Goal: Answer question/provide support

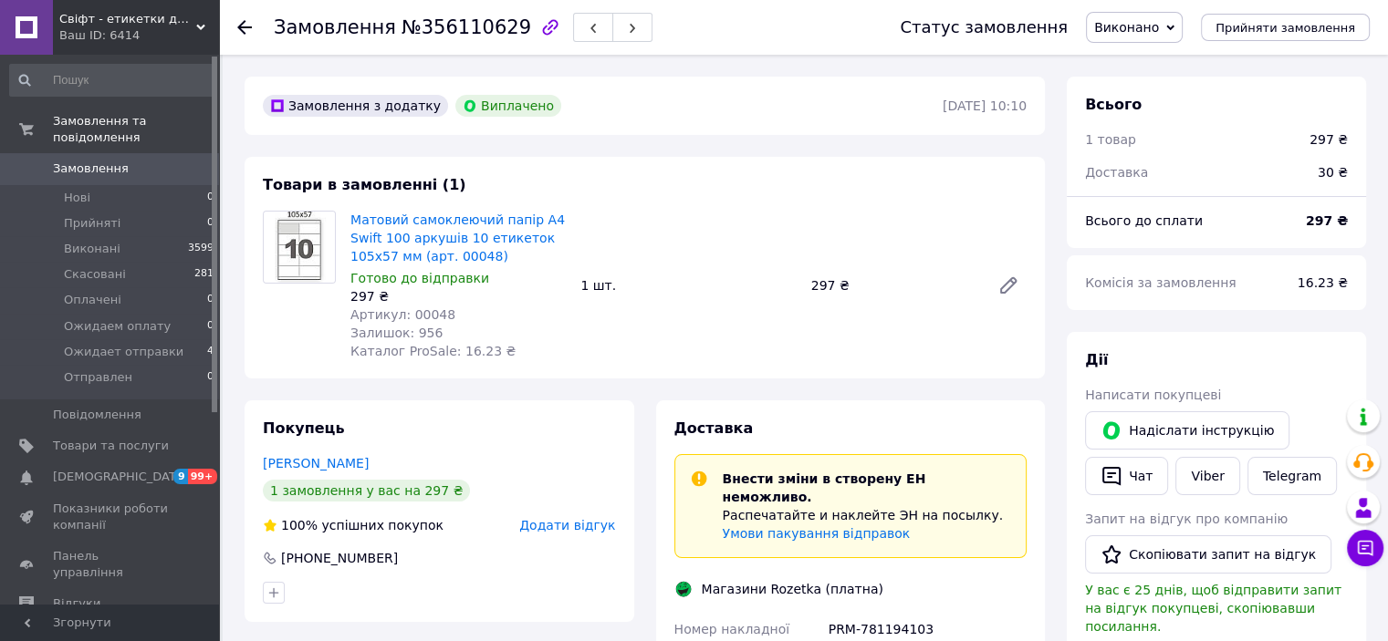
click at [86, 161] on span "Замовлення" at bounding box center [91, 169] width 76 height 16
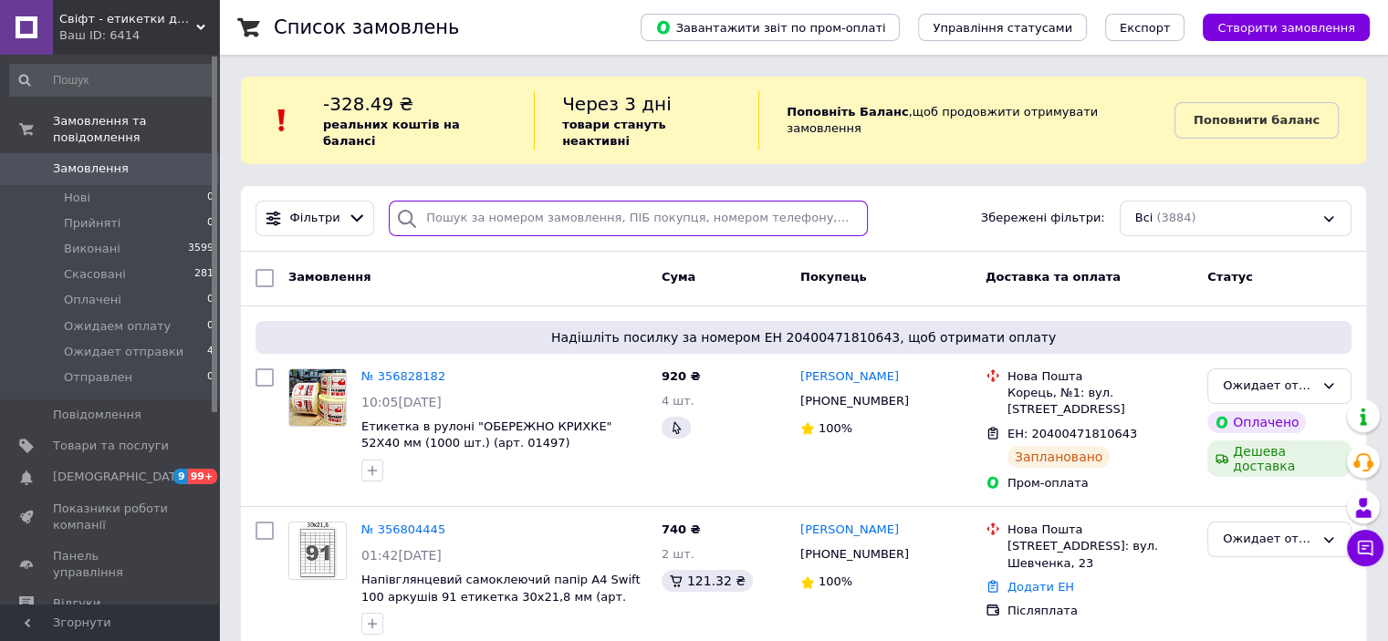
paste input "355264833"
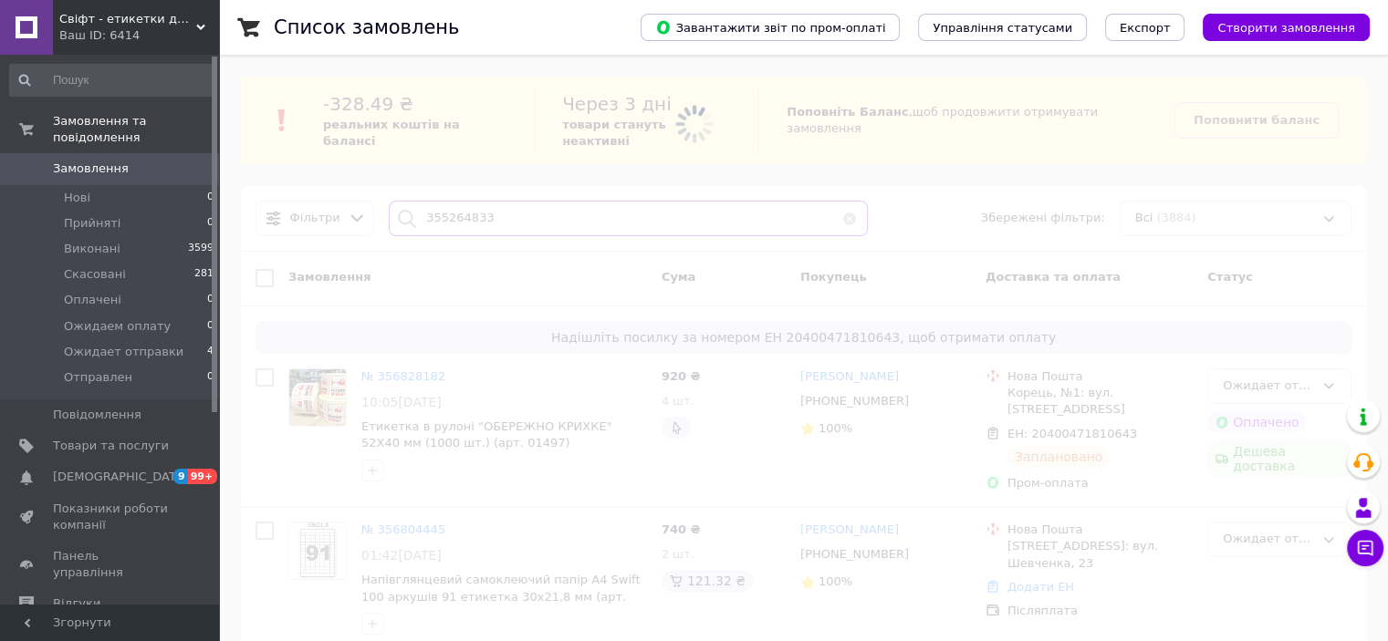
type input "355264833"
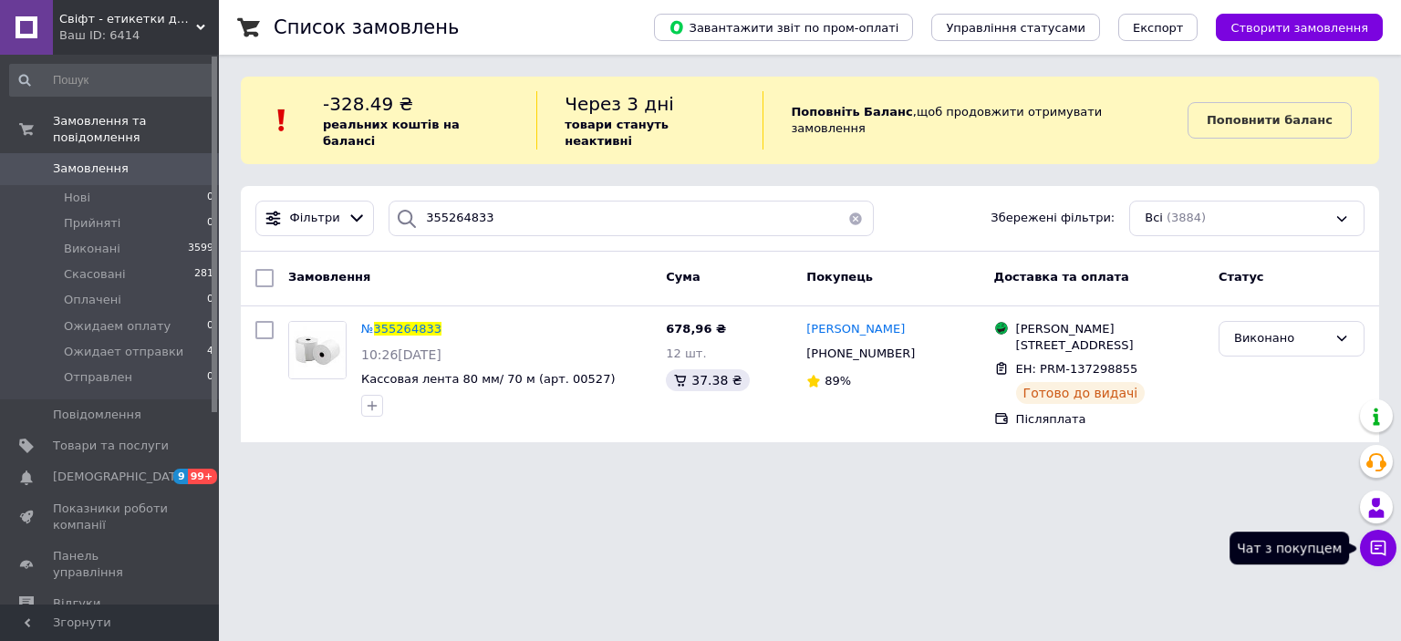
click at [1386, 548] on icon at bounding box center [1379, 549] width 16 height 16
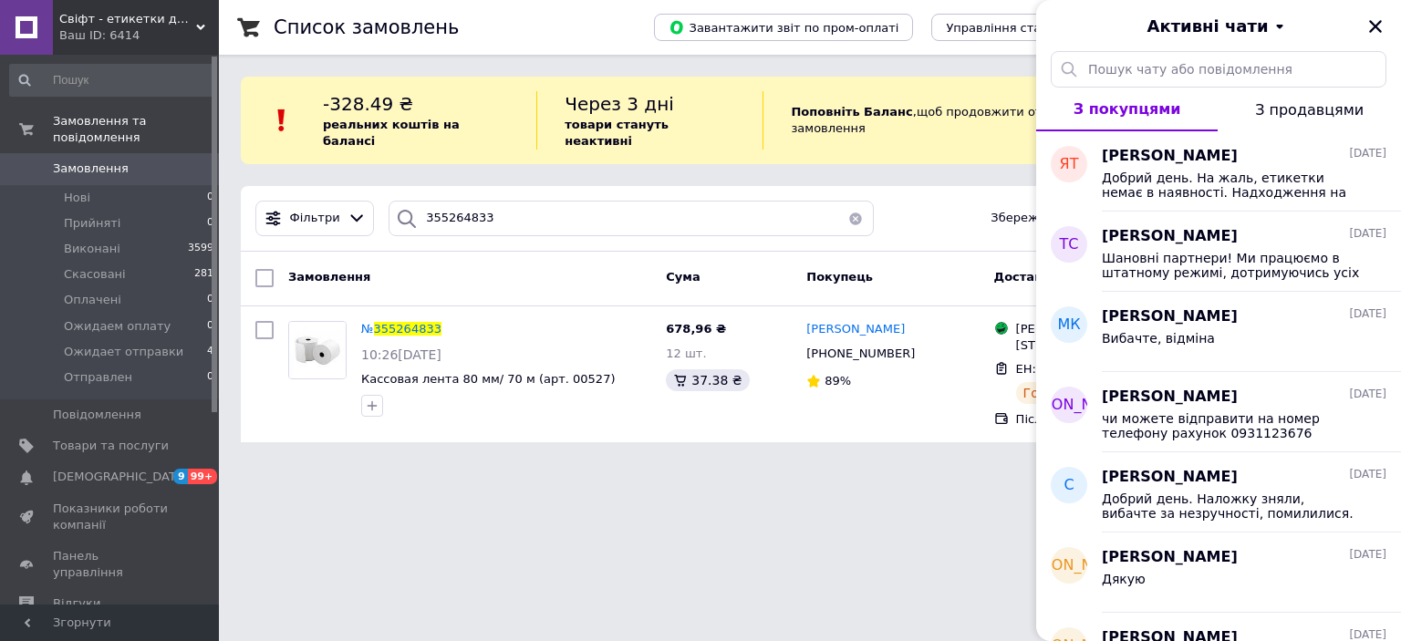
click at [858, 464] on html "Свіфт - етикетки для бізнесу Ваш ID: 6414 Сайт Свіфт - етикетки для бізнесу Каб…" at bounding box center [700, 232] width 1401 height 464
click at [1375, 25] on icon "Закрити" at bounding box center [1376, 26] width 13 height 13
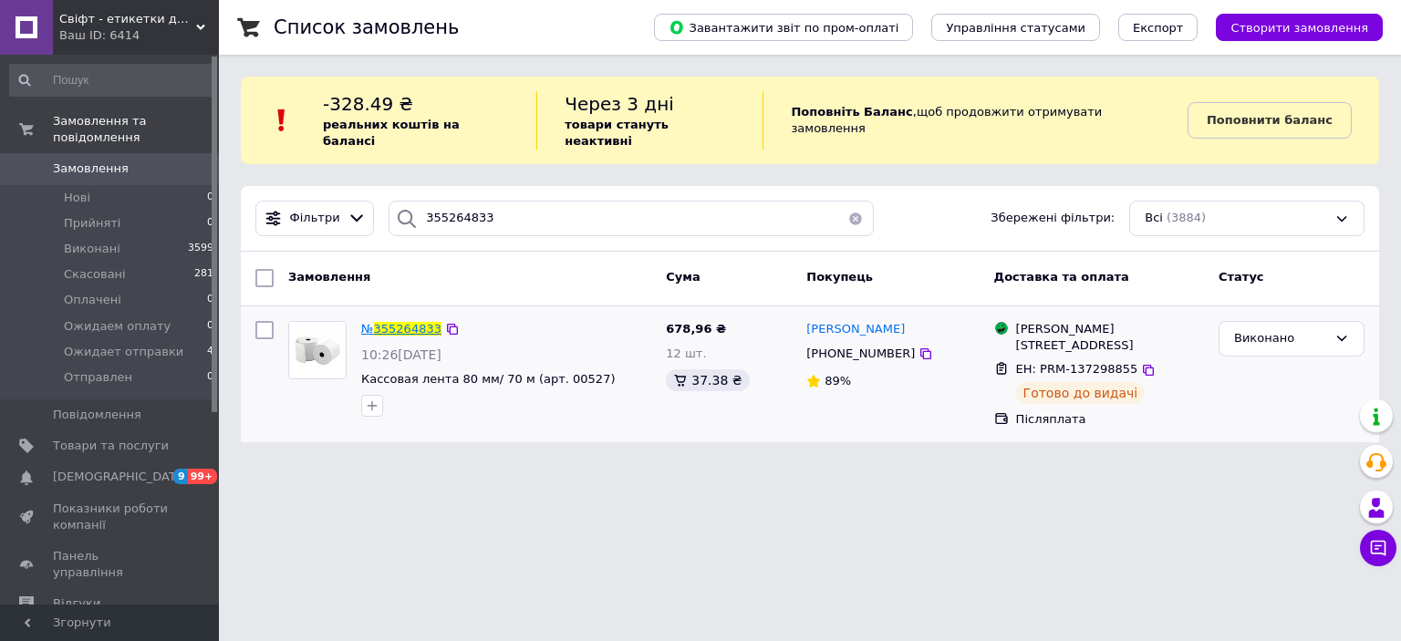
click at [420, 322] on span "355264833" at bounding box center [408, 329] width 68 height 14
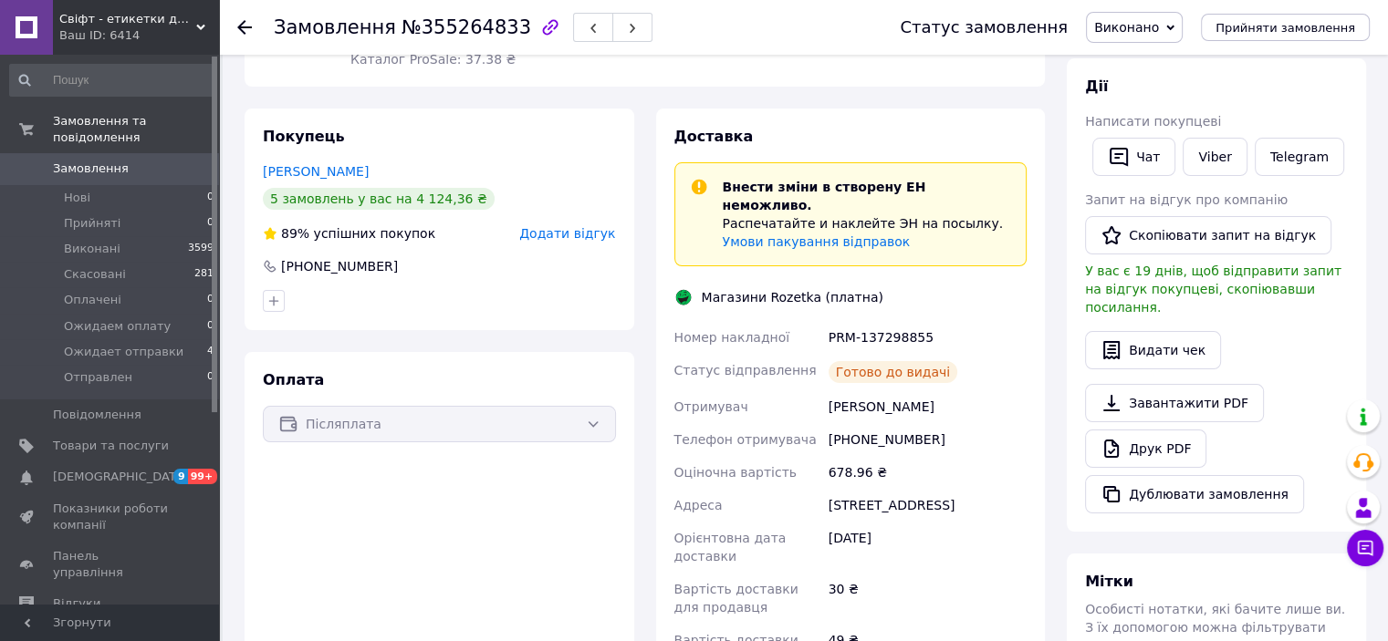
scroll to position [365, 0]
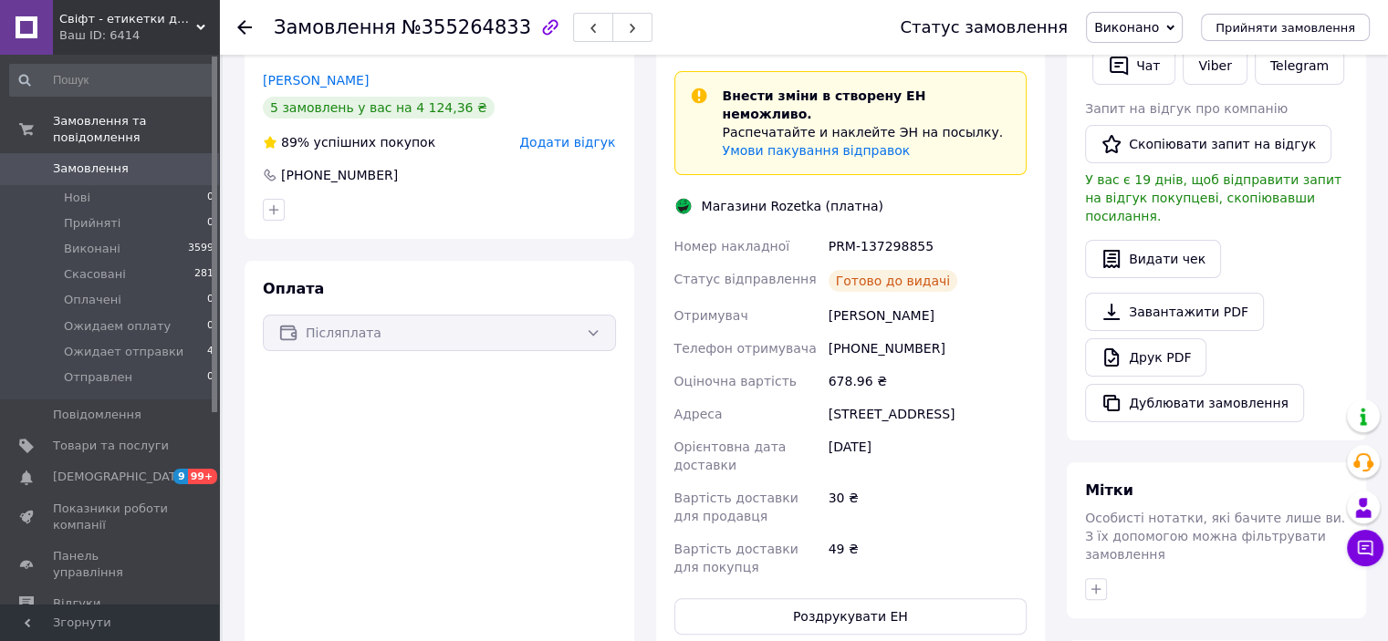
drag, startPoint x: 985, startPoint y: 399, endPoint x: 821, endPoint y: 397, distance: 164.2
click at [821, 397] on div "Номер накладної PRM-137298855 Статус відправлення Готово до видачі Отримувач [P…" at bounding box center [851, 407] width 360 height 354
copy div "[GEOGRAPHIC_DATA][STREET_ADDRESS]"
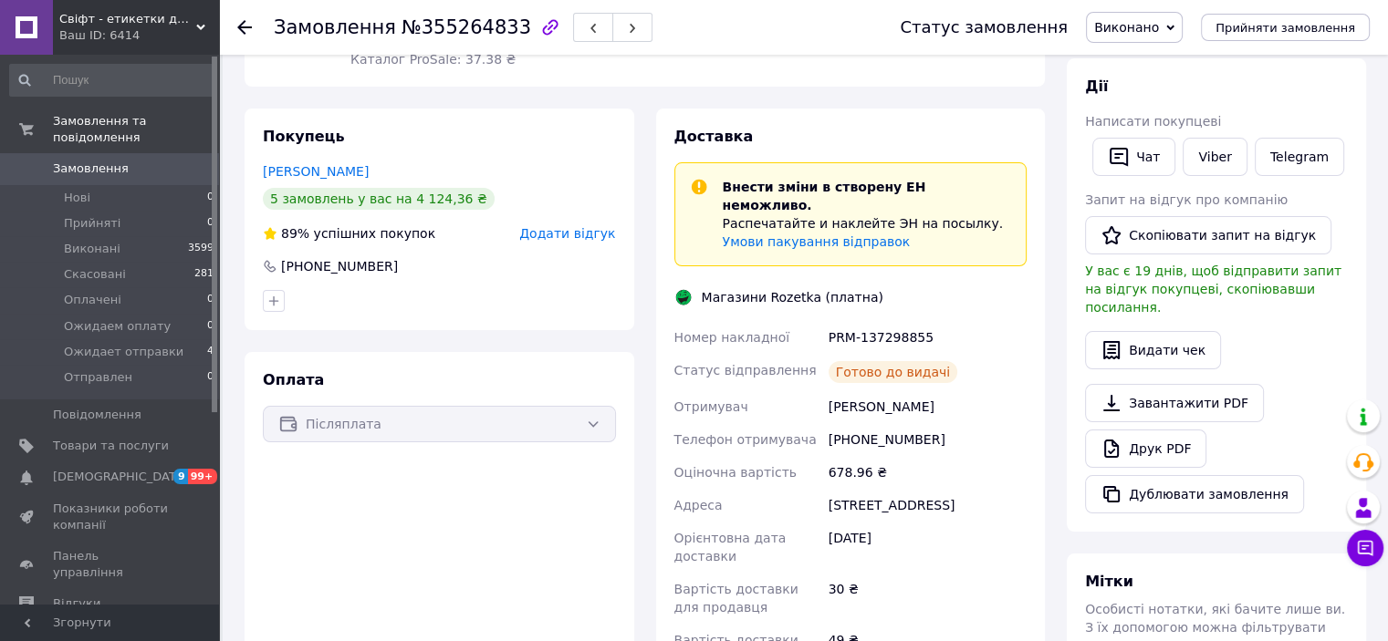
scroll to position [0, 0]
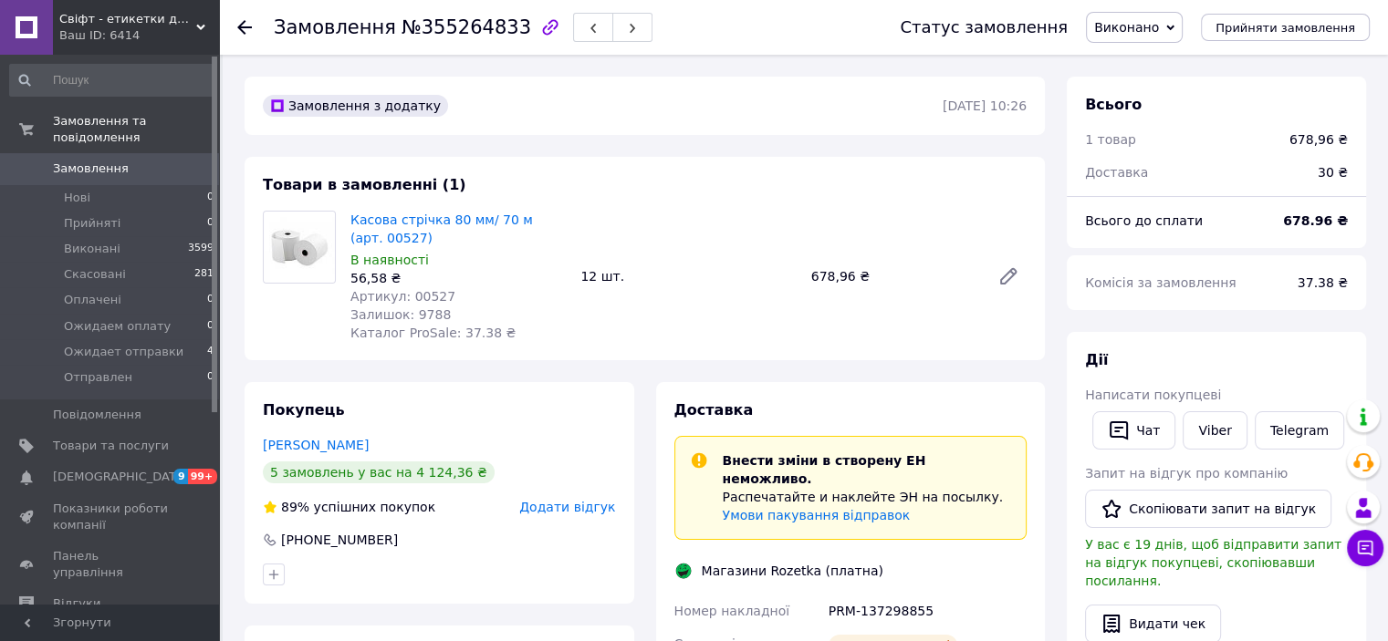
click at [1132, 398] on span "Написати покупцеві" at bounding box center [1153, 395] width 136 height 15
click at [1144, 429] on button "Чат" at bounding box center [1133, 431] width 83 height 38
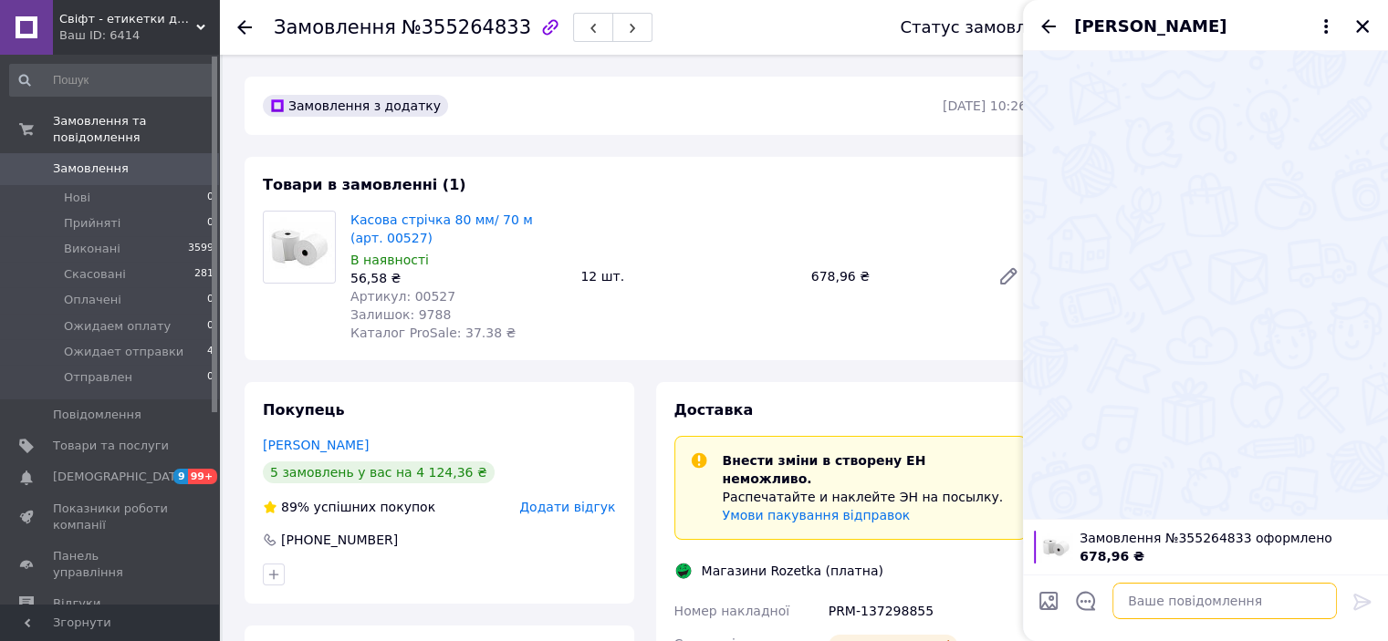
click at [1202, 605] on textarea at bounding box center [1224, 601] width 224 height 36
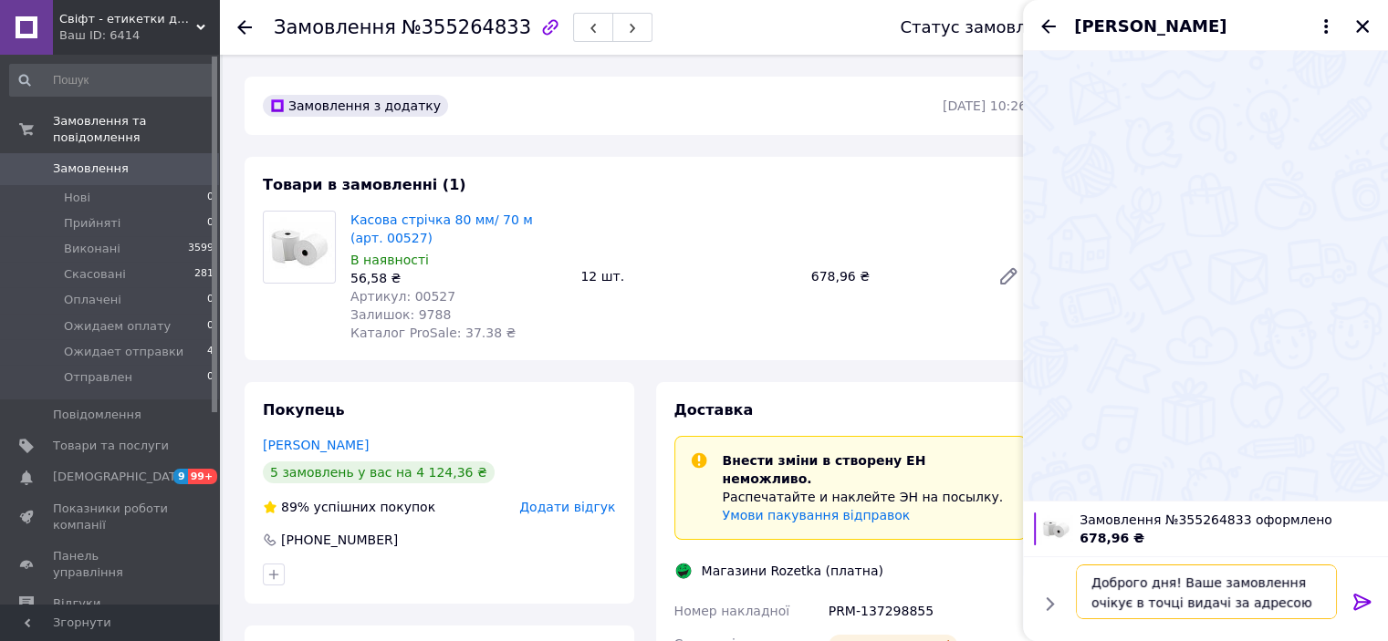
paste textarea "[STREET_ADDRESS]"
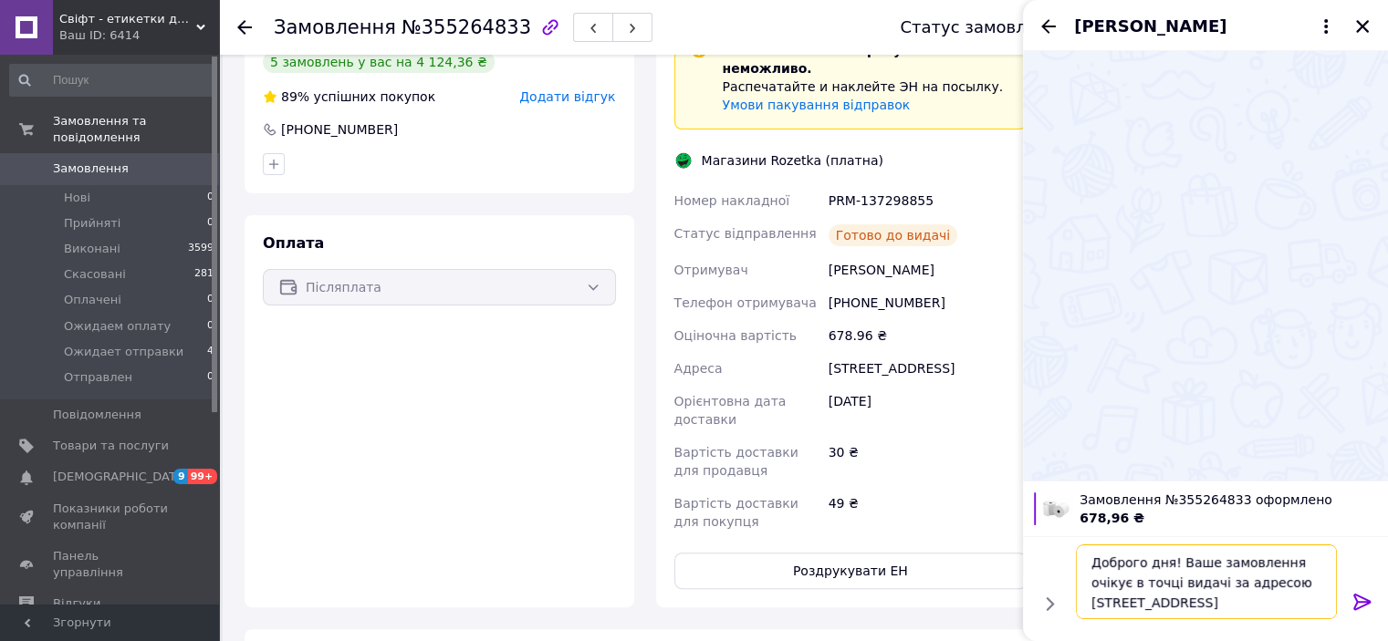
scroll to position [46, 0]
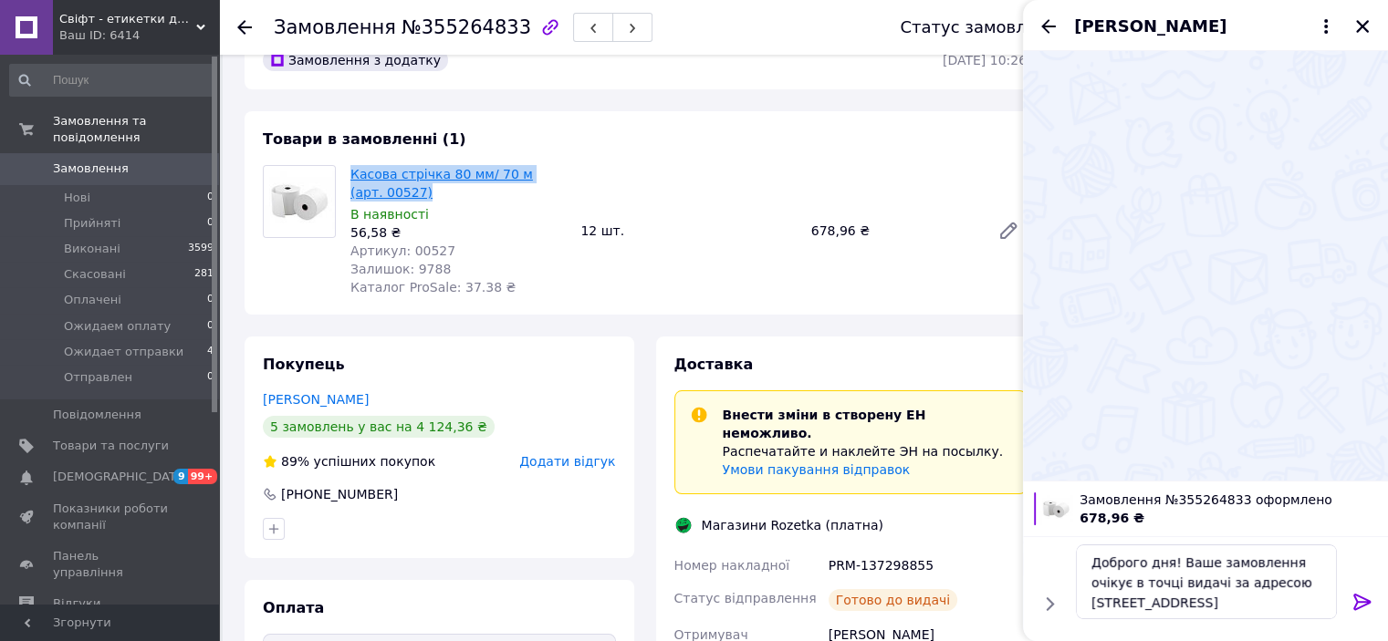
drag, startPoint x: 437, startPoint y: 194, endPoint x: 367, endPoint y: 174, distance: 73.1
click at [349, 174] on div "Касова стрічка 80 мм/ 70 м (арт. 00527) В наявності 56,58 ₴ Артикул: 00527 Зали…" at bounding box center [458, 231] width 230 height 139
click at [759, 130] on div "Товари в замовленні (1) Касова стрічка 80 мм/ 70 м (арт. 00527) В наявності 56,…" at bounding box center [645, 212] width 800 height 203
drag, startPoint x: 434, startPoint y: 194, endPoint x: 398, endPoint y: 192, distance: 36.6
click at [398, 192] on span "Касова стрічка 80 мм/ 70 м (арт. 00527)" at bounding box center [457, 183] width 215 height 36
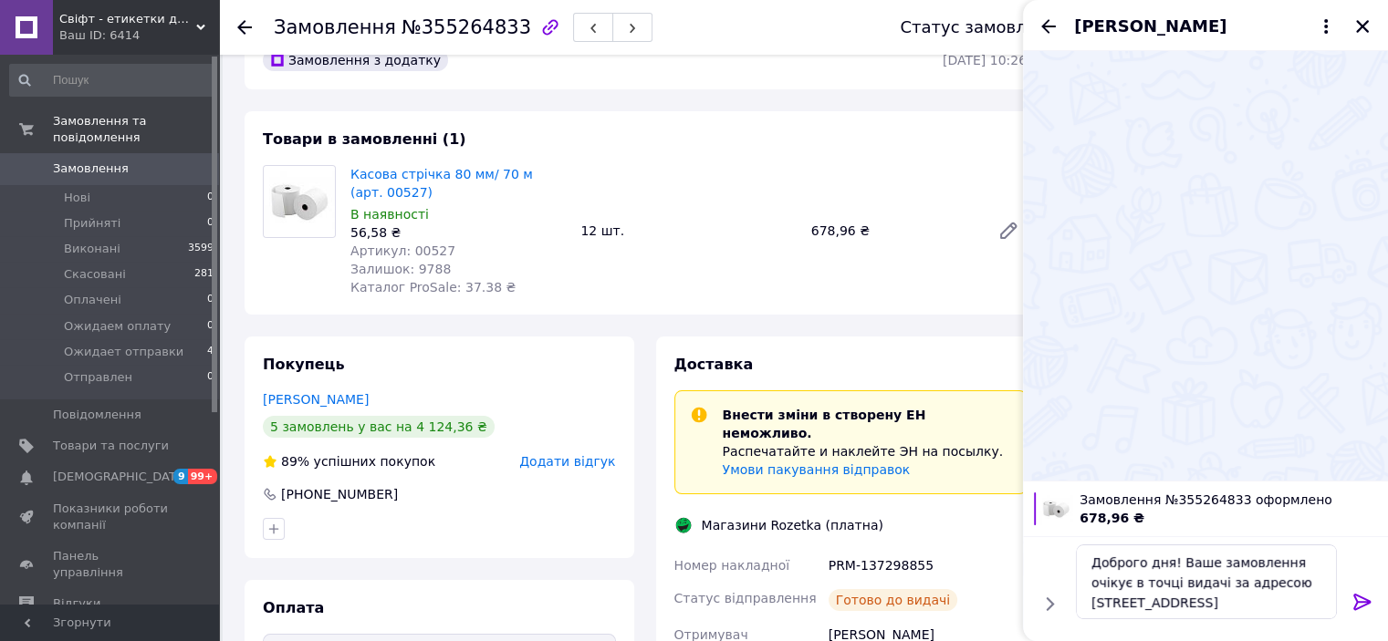
drag, startPoint x: 691, startPoint y: 145, endPoint x: 604, endPoint y: 173, distance: 91.2
click at [690, 147] on div "Товари в замовленні (1) Касова стрічка 80 мм/ 70 м (арт. 00527) В наявності 56,…" at bounding box center [645, 212] width 800 height 203
drag, startPoint x: 343, startPoint y: 167, endPoint x: 507, endPoint y: 171, distance: 164.3
click at [507, 171] on div "Касова стрічка 80 мм/ 70 м (арт. 00527) В наявності 56,58 ₴ Артикул: 00527 Зали…" at bounding box center [458, 231] width 230 height 139
copy link "Касова стрічка 80 мм/ 70 м"
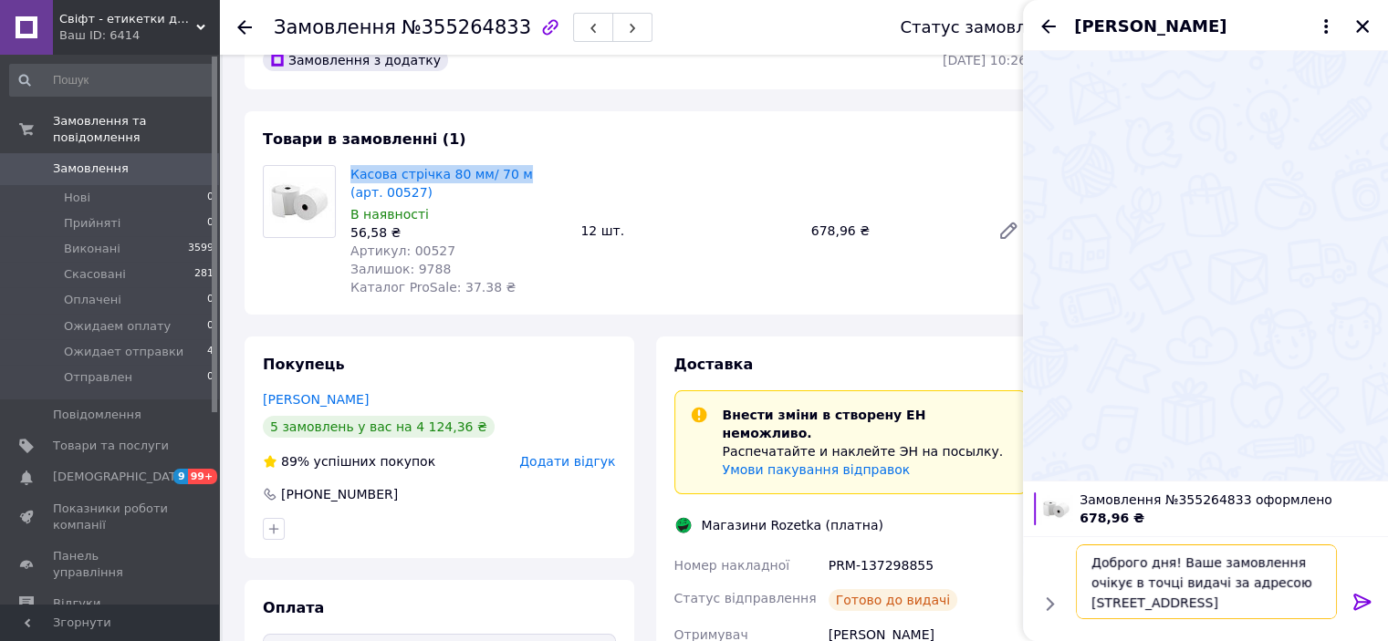
click at [1256, 605] on textarea "Доброго дня! Ваше замовлення очікує в точці видачі за адресою [STREET_ADDRESS]" at bounding box center [1206, 582] width 261 height 75
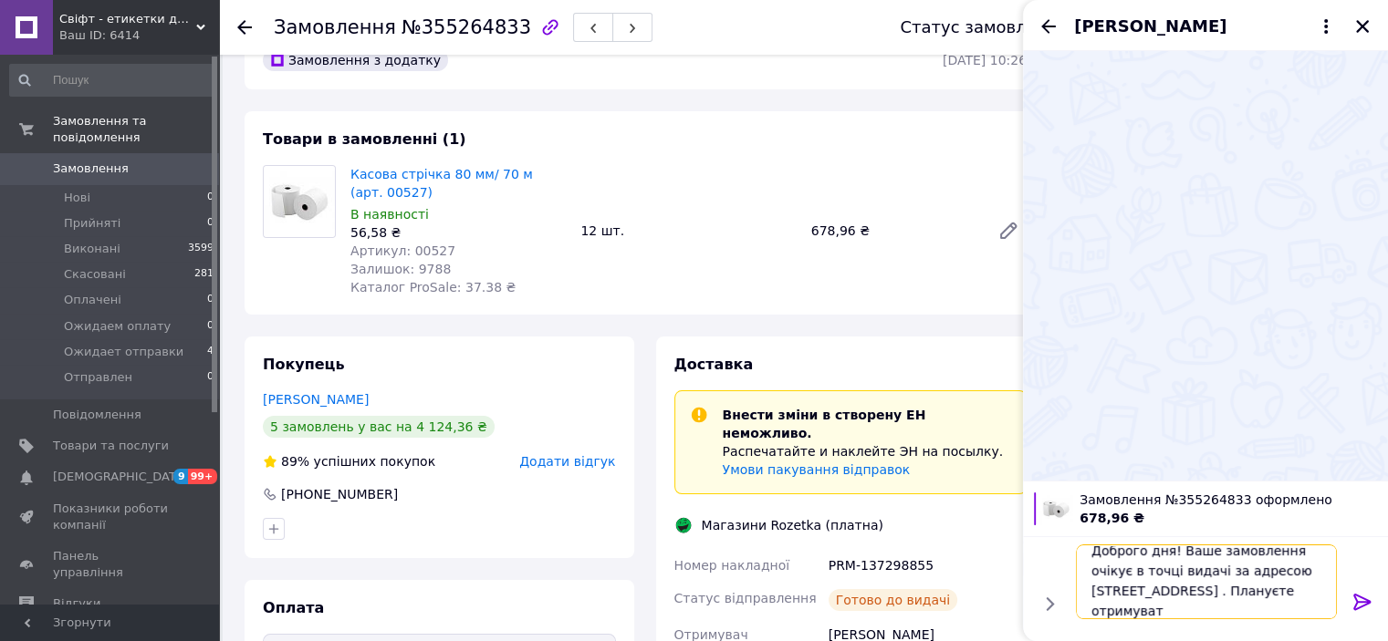
scroll to position [1, 0]
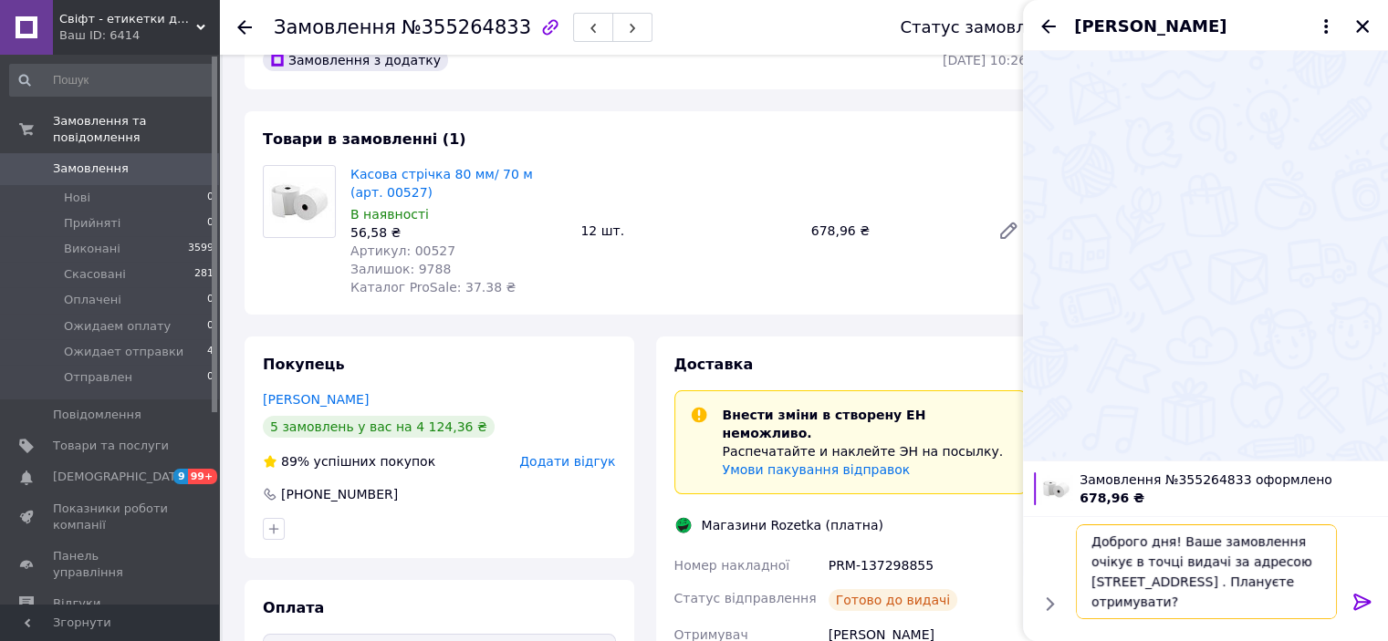
type textarea "Доброго дня! Ваше замовлення очікує в точці видачі за адресою [STREET_ADDRESS] …"
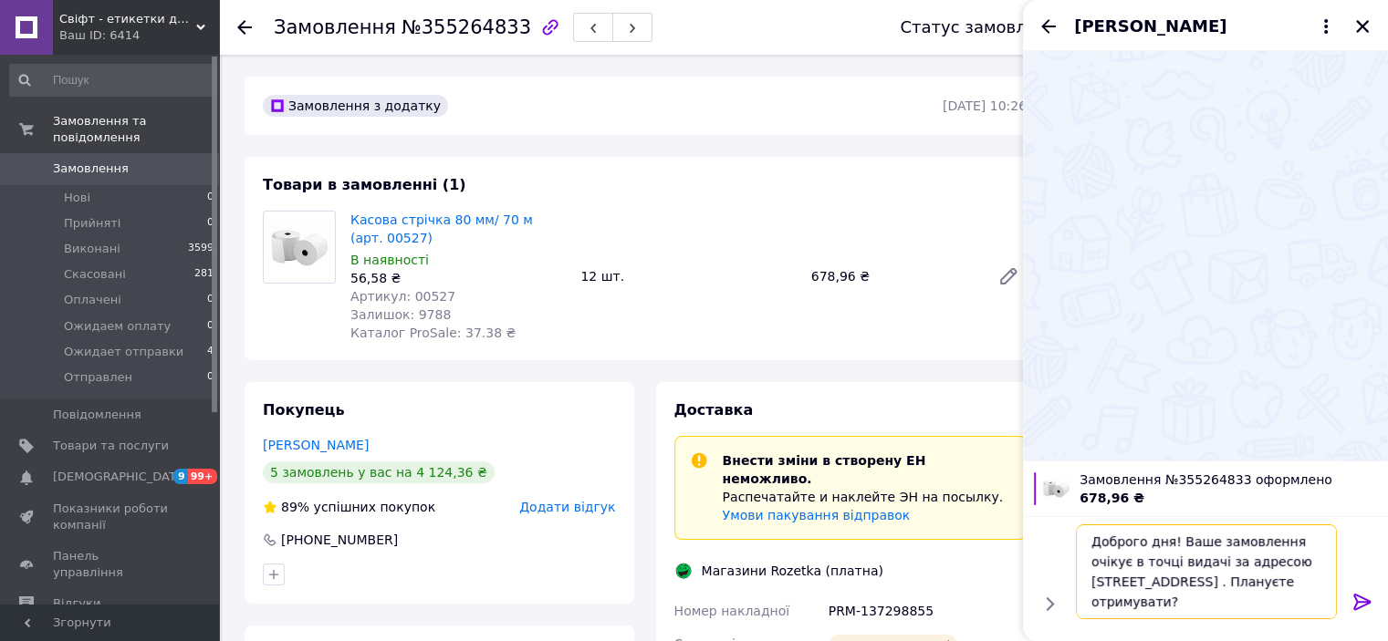
scroll to position [182, 0]
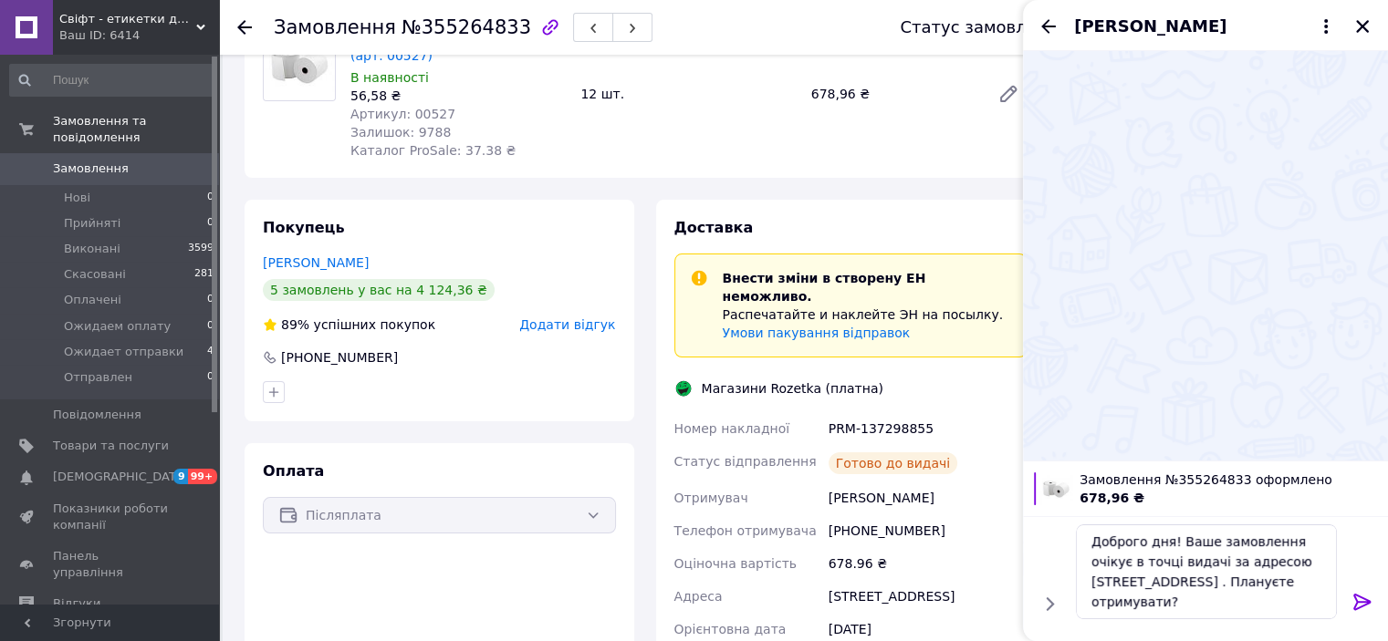
click at [1355, 602] on icon at bounding box center [1362, 602] width 22 height 22
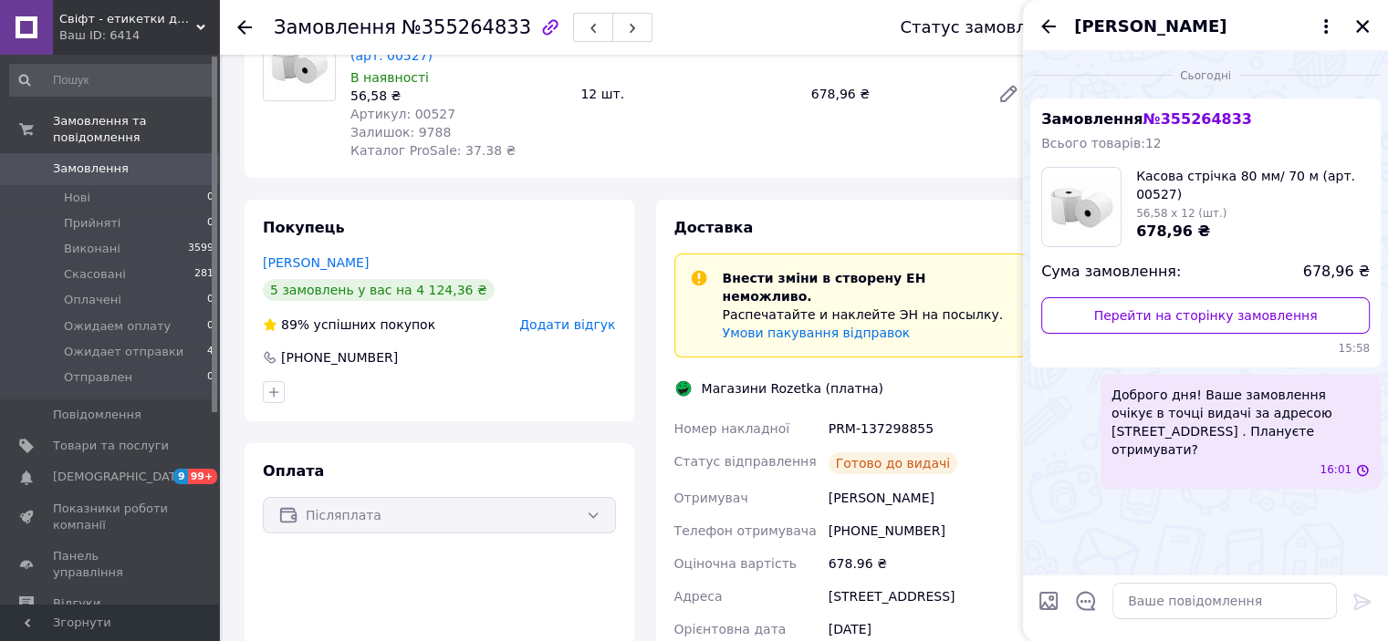
scroll to position [0, 0]
click at [1369, 24] on icon "Закрити" at bounding box center [1362, 26] width 16 height 16
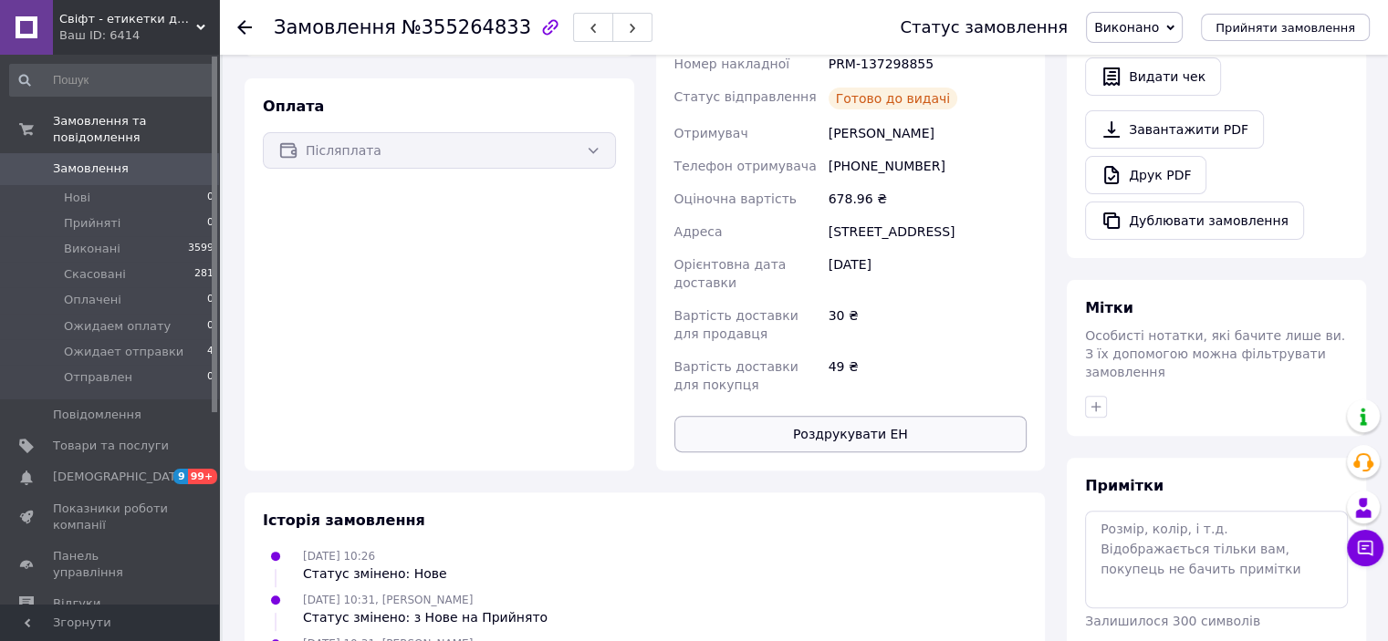
scroll to position [776, 0]
